Goal: Book appointment/travel/reservation

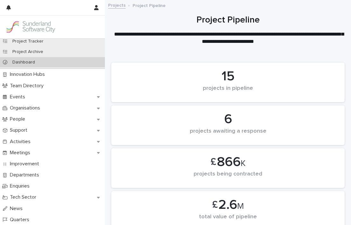
scroll to position [68, 0]
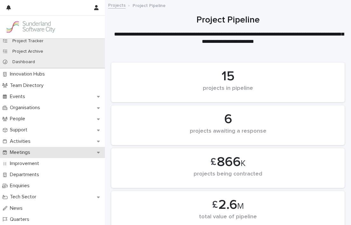
click at [98, 154] on icon at bounding box center [98, 152] width 3 height 4
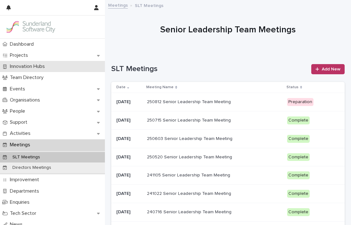
click at [43, 69] on p "Innovation Hubs" at bounding box center [28, 67] width 43 height 6
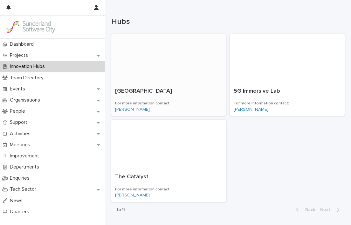
scroll to position [44, 0]
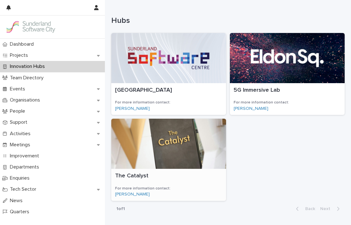
click at [182, 146] on div at bounding box center [168, 144] width 115 height 50
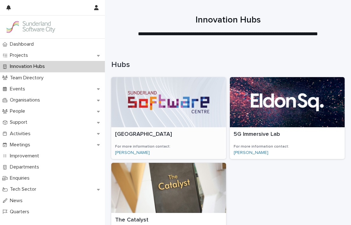
click at [174, 95] on div at bounding box center [168, 102] width 115 height 50
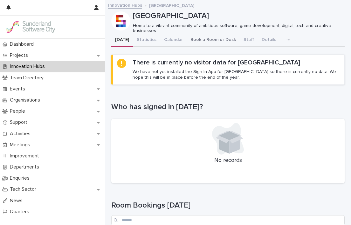
click at [195, 40] on button "Book a Room or Desk" at bounding box center [213, 40] width 53 height 13
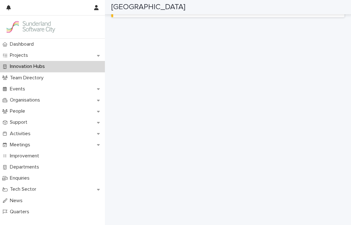
scroll to position [136, 0]
